Goal: Use online tool/utility: Utilize a website feature to perform a specific function

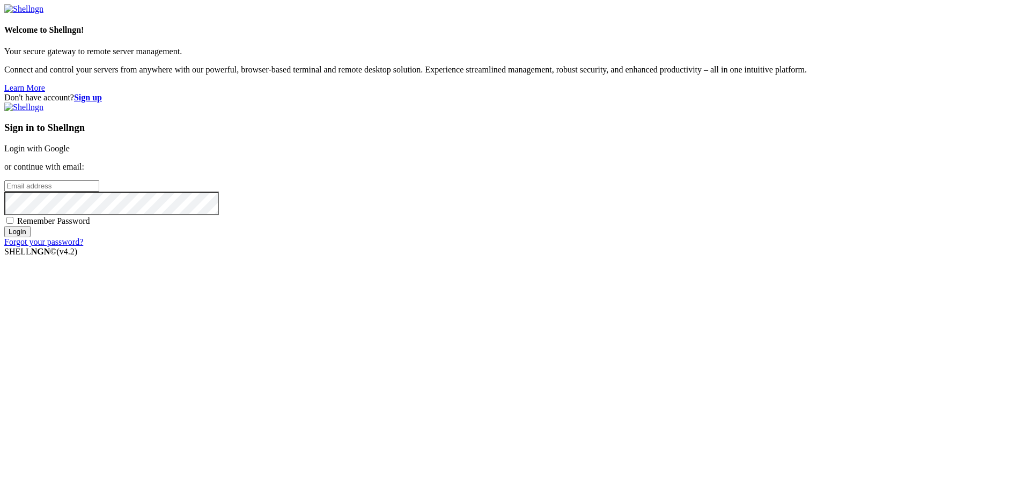
click at [70, 153] on link "Login with Google" at bounding box center [36, 148] width 65 height 9
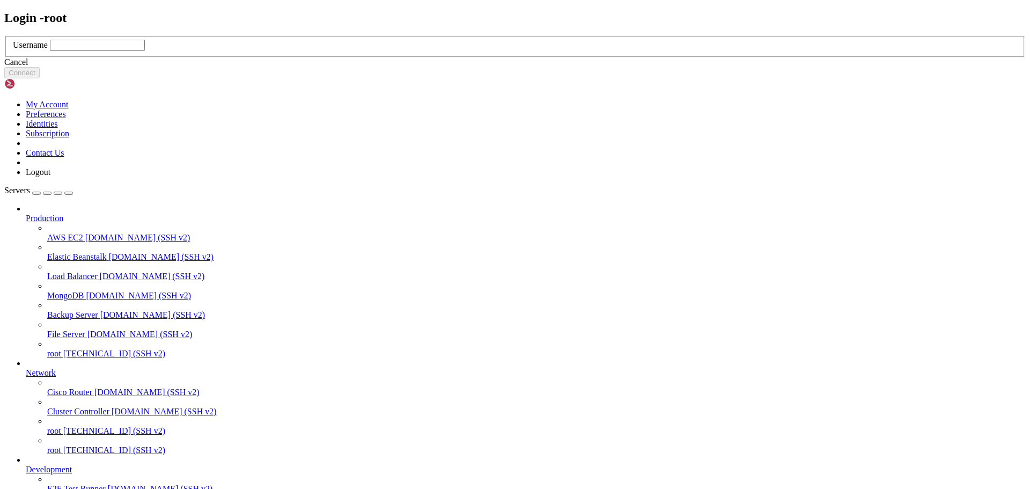
click at [145, 51] on input "text" at bounding box center [97, 45] width 95 height 11
type input "root"
click at [40, 78] on button "Connect" at bounding box center [21, 72] width 35 height 11
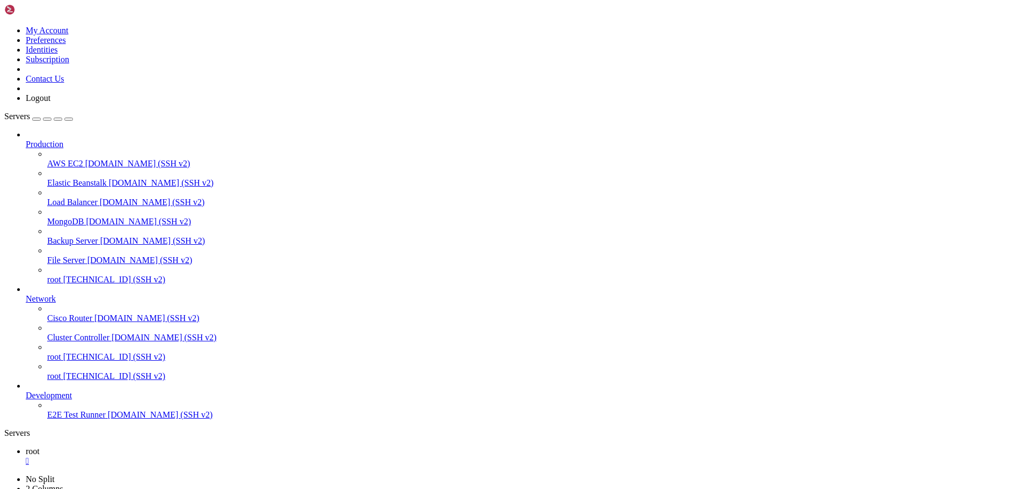
scroll to position [5, 1]
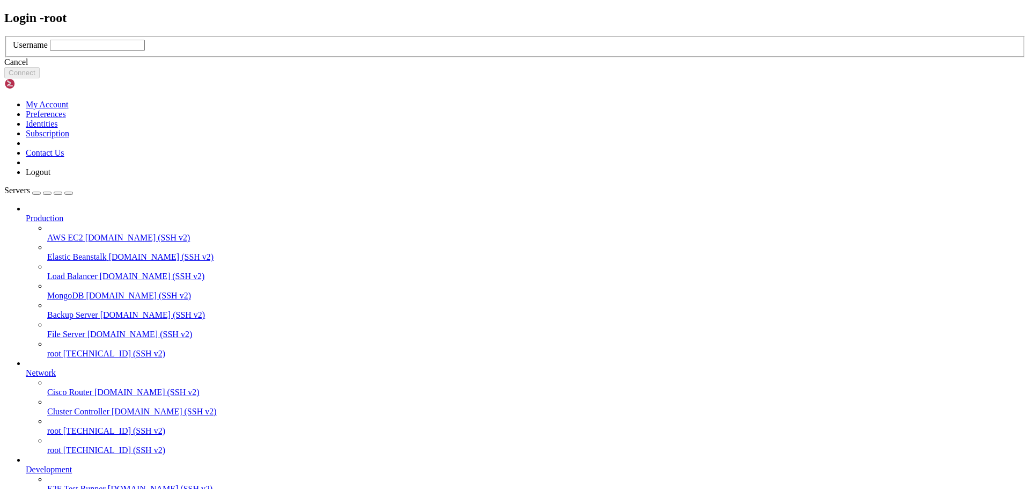
click at [145, 51] on input "text" at bounding box center [97, 45] width 95 height 11
type input "root"
click at [40, 78] on button "Connect" at bounding box center [21, 72] width 35 height 11
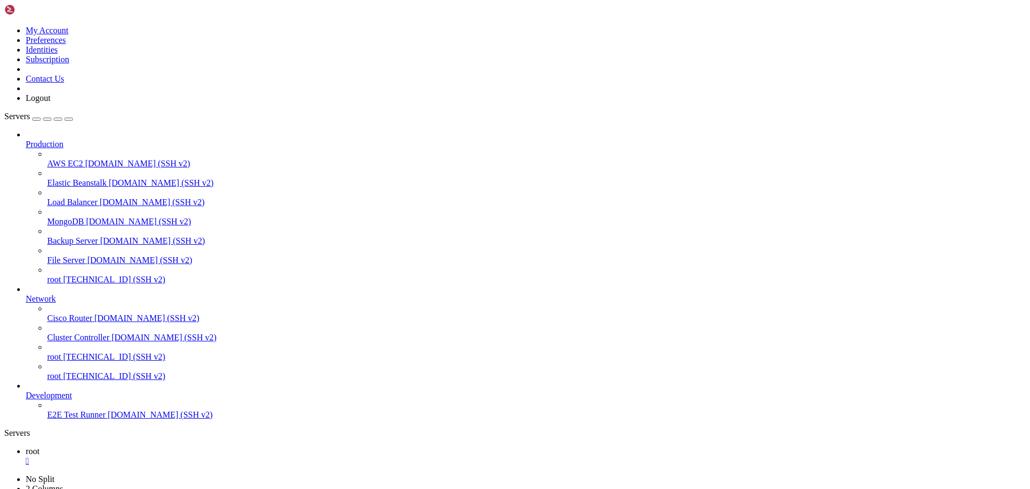
scroll to position [4814, 0]
